Goal: Information Seeking & Learning: Learn about a topic

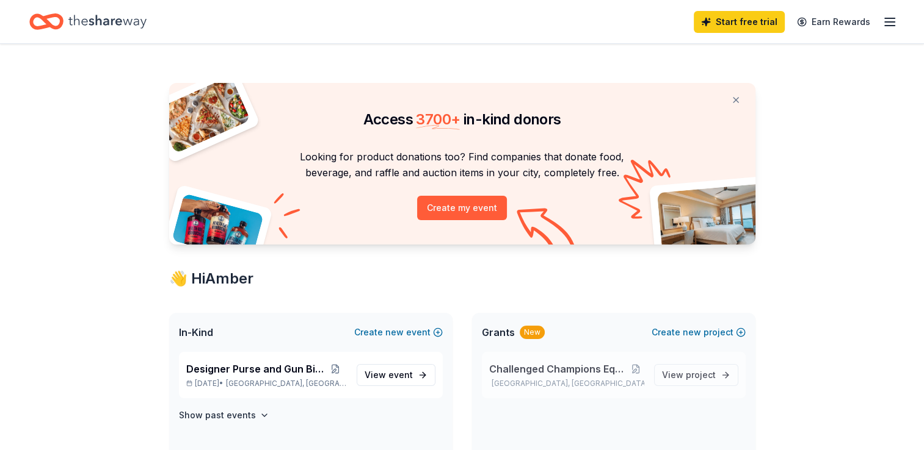
click at [533, 367] on span "Challenged Champions Equestrian Center" at bounding box center [558, 369] width 139 height 15
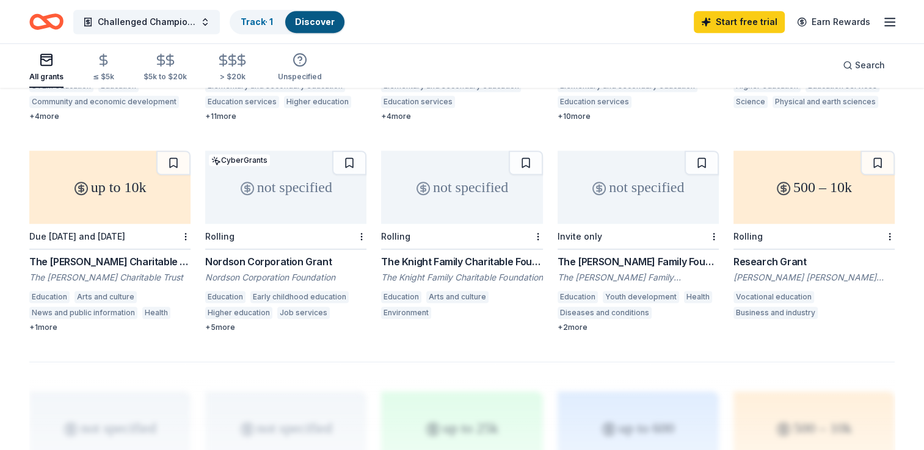
scroll to position [742, 0]
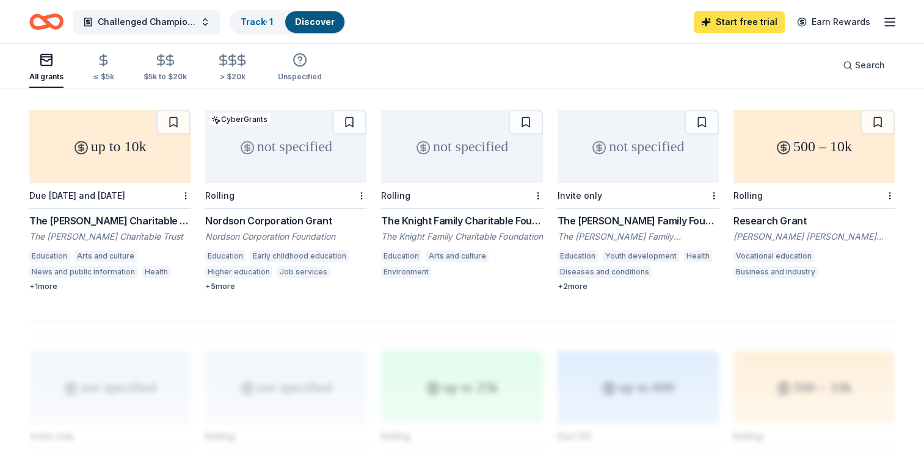
click at [753, 18] on link "Start free trial" at bounding box center [738, 22] width 91 height 22
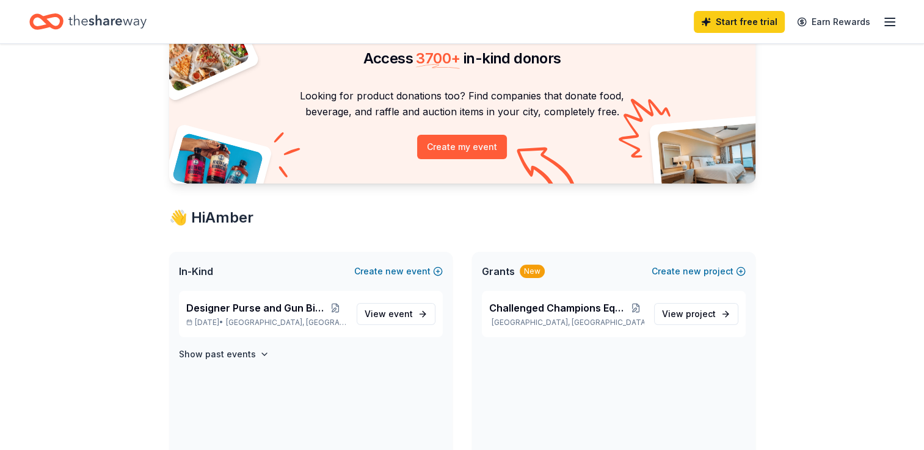
scroll to position [73, 0]
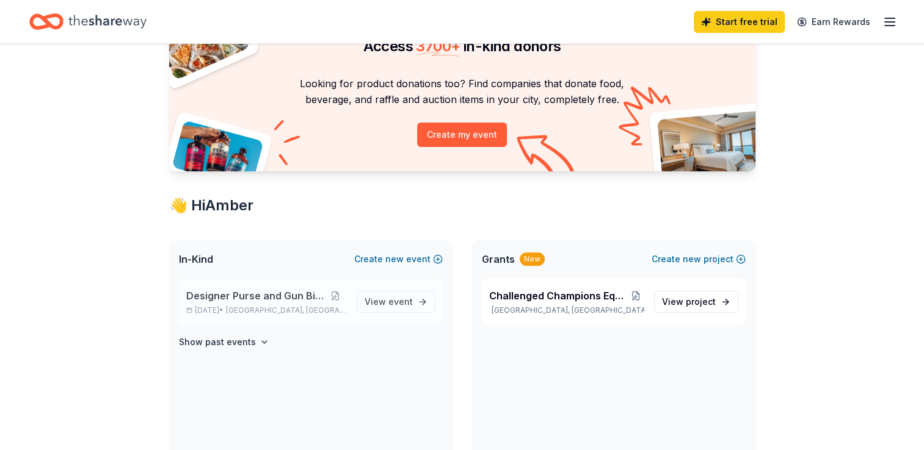
click at [248, 302] on span "Designer Purse and Gun Bingo" at bounding box center [255, 296] width 138 height 15
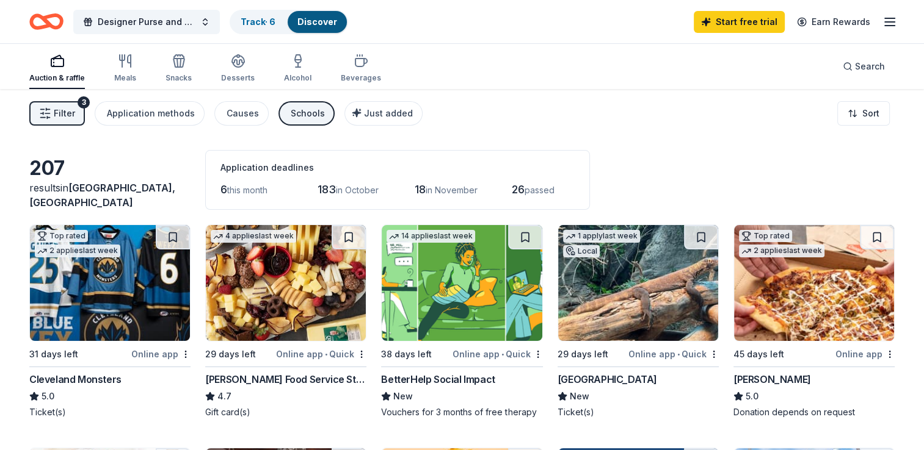
click at [399, 381] on div "BetterHelp Social Impact" at bounding box center [438, 379] width 114 height 15
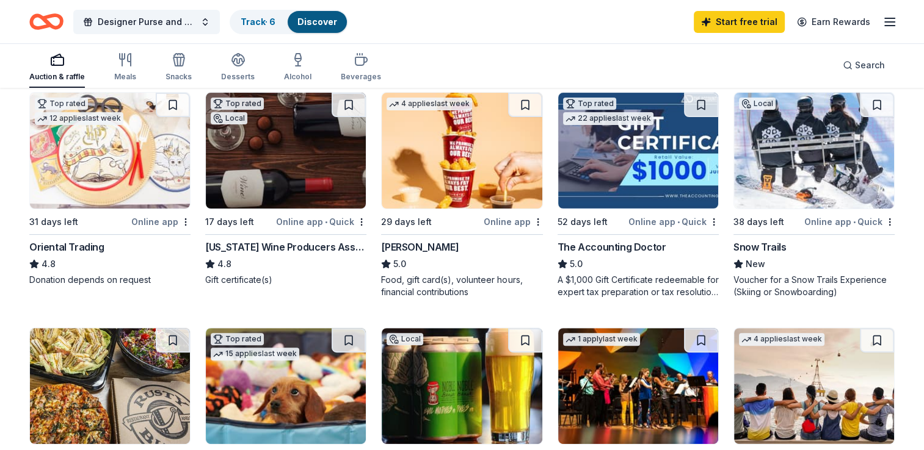
scroll to position [350, 0]
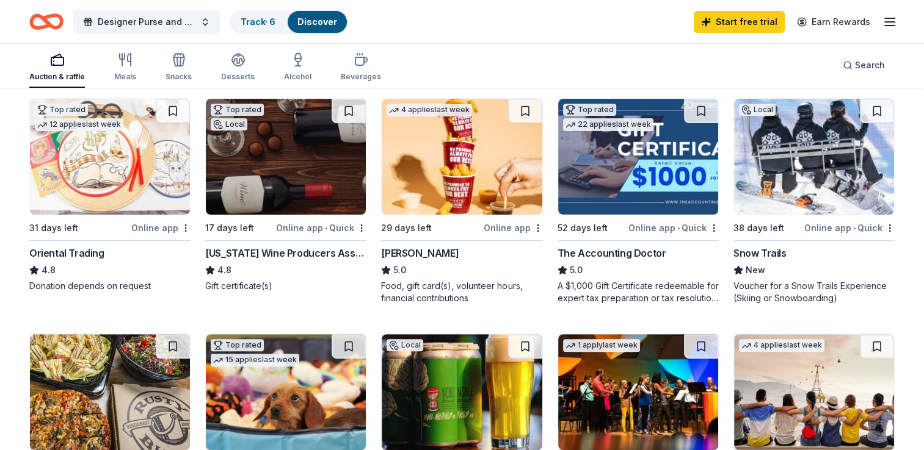
click at [643, 253] on div "The Accounting Doctor" at bounding box center [611, 253] width 109 height 15
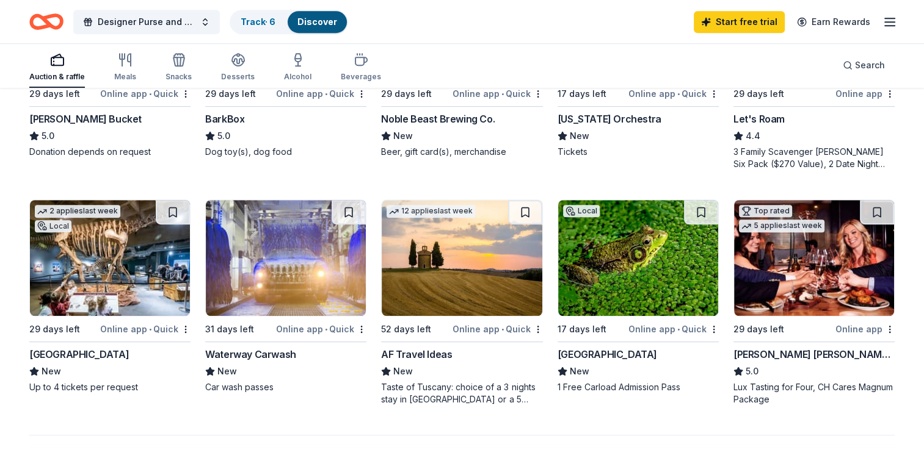
scroll to position [723, 0]
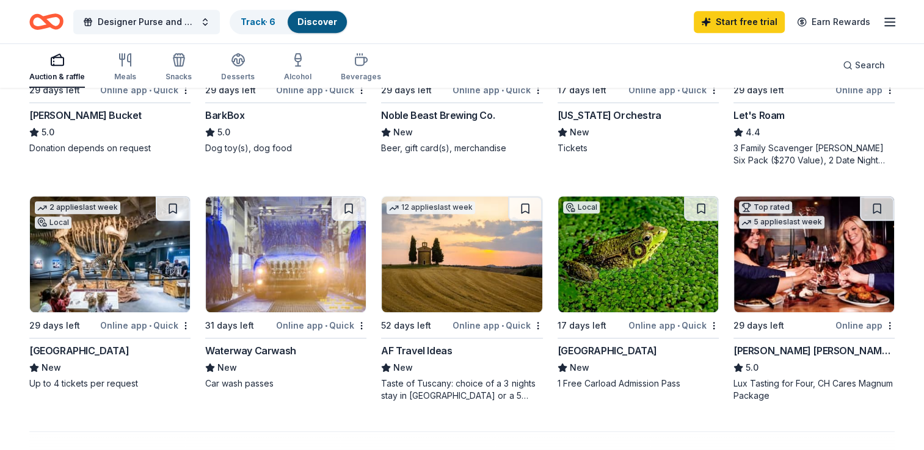
click at [95, 352] on div "Great Lakes Science Center" at bounding box center [78, 351] width 99 height 15
click at [460, 297] on img at bounding box center [462, 255] width 160 height 116
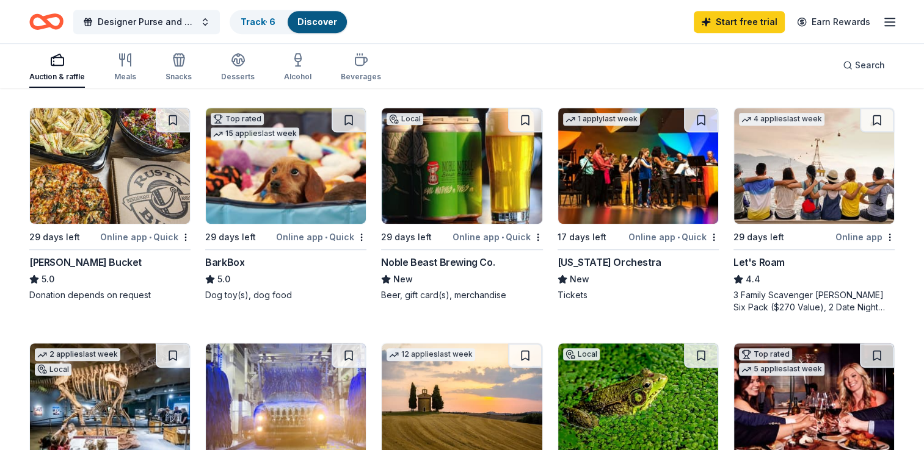
scroll to position [566, 0]
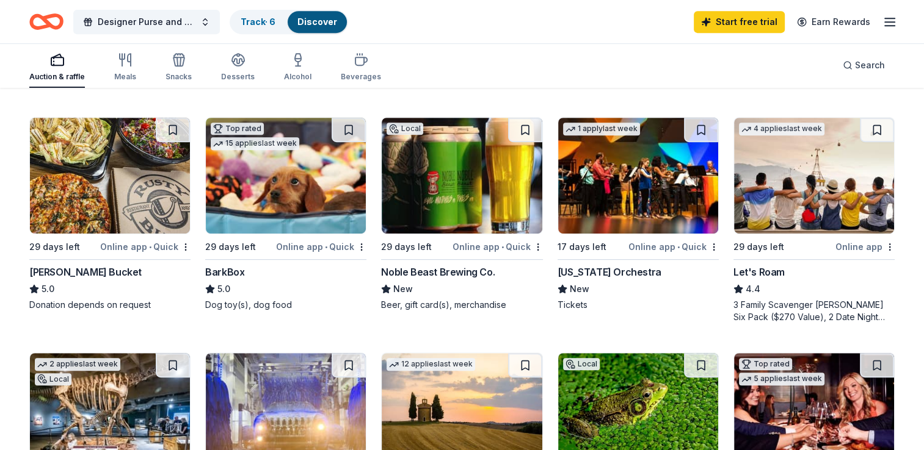
click at [621, 209] on img at bounding box center [638, 176] width 160 height 116
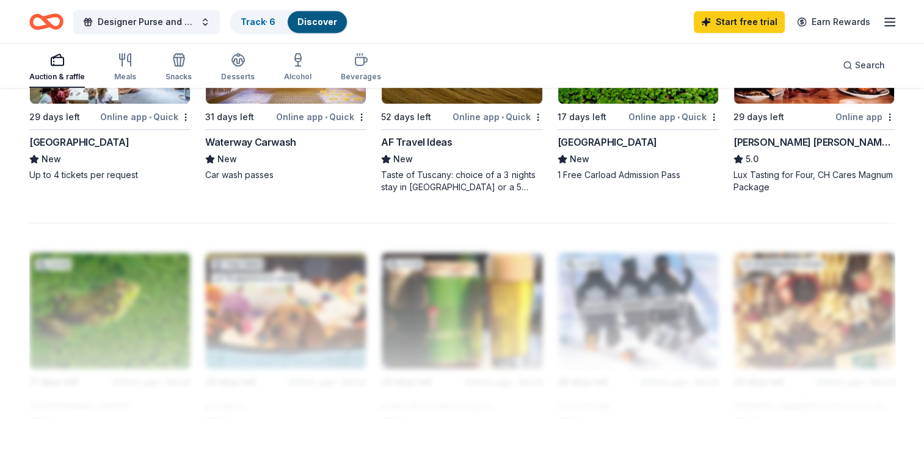
scroll to position [956, 0]
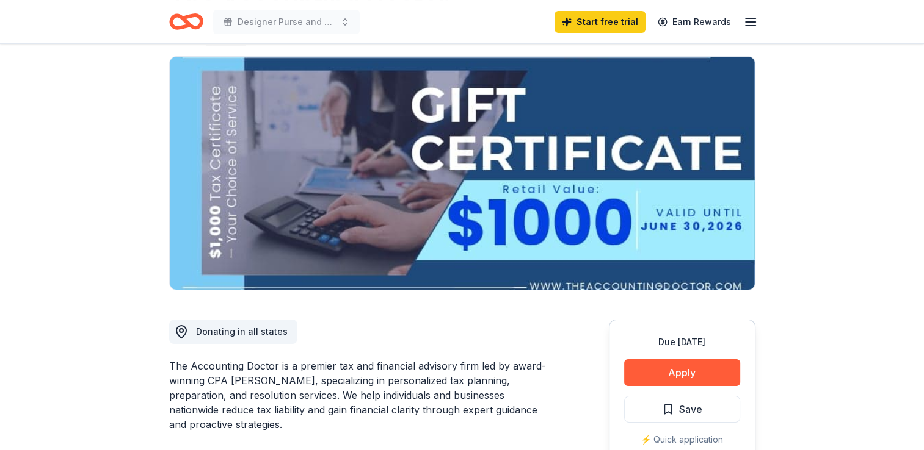
scroll to position [76, 0]
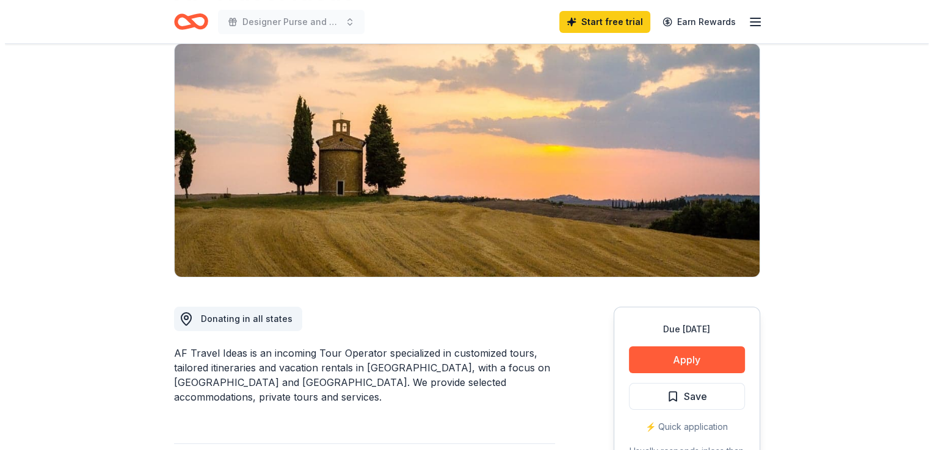
scroll to position [102, 0]
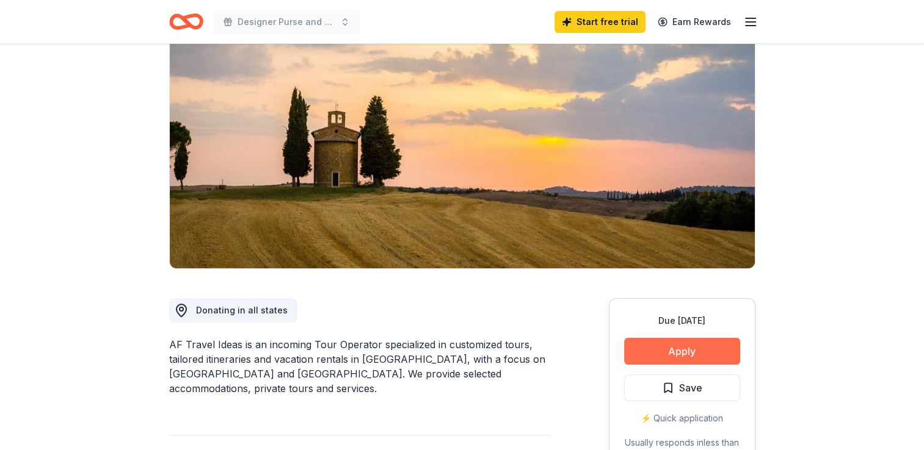
click at [680, 346] on button "Apply" at bounding box center [682, 351] width 116 height 27
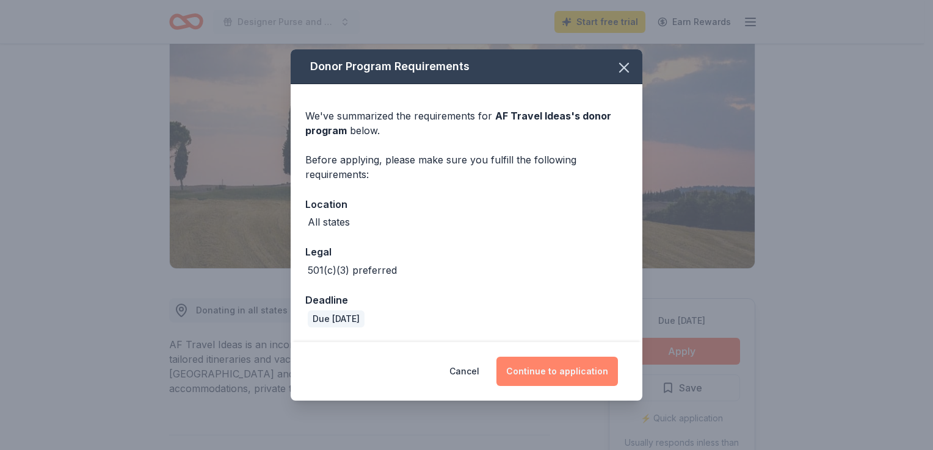
click at [584, 385] on button "Continue to application" at bounding box center [556, 371] width 121 height 29
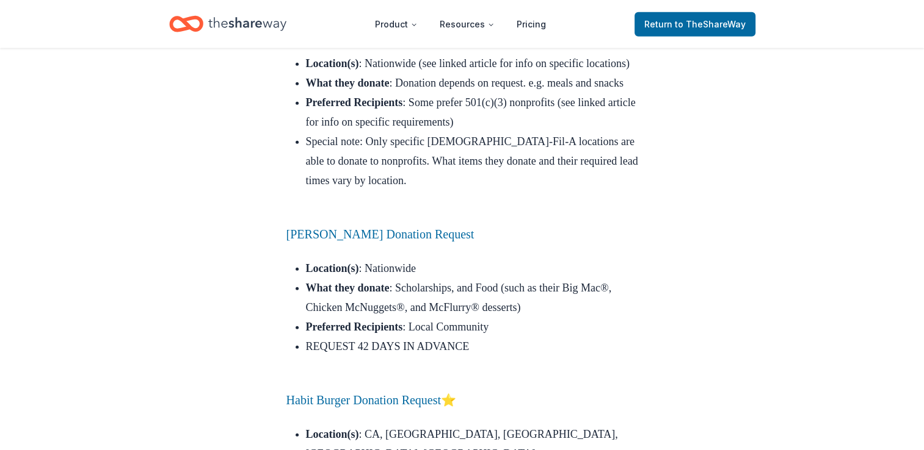
scroll to position [3485, 0]
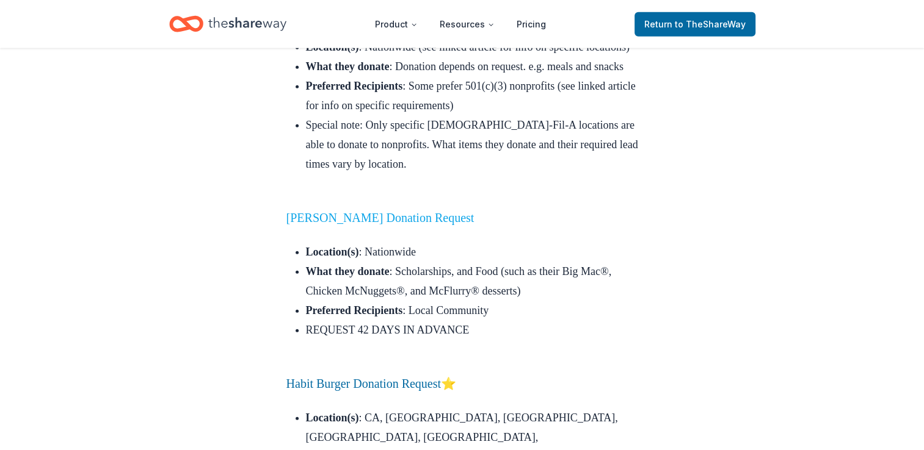
click at [400, 225] on link "McDonald's Donation Request" at bounding box center [380, 217] width 188 height 13
